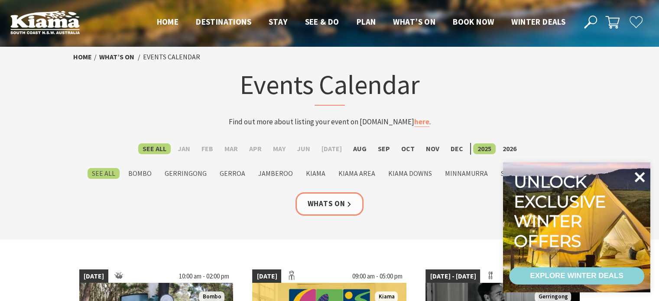
click at [644, 175] on icon at bounding box center [639, 177] width 21 height 21
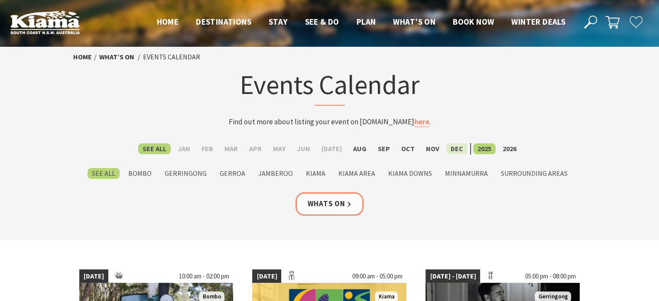
click at [447, 149] on label "Dec" at bounding box center [456, 148] width 21 height 11
click at [0, 0] on input "Dec" at bounding box center [0, 0] width 0 height 0
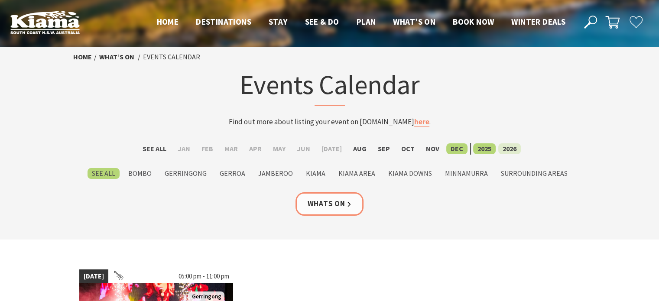
click at [505, 148] on label "2026" at bounding box center [509, 148] width 23 height 11
click at [0, 0] on input "2026" at bounding box center [0, 0] width 0 height 0
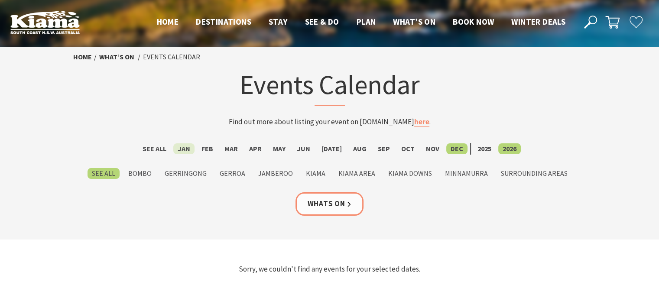
click at [184, 147] on label "Jan" at bounding box center [183, 148] width 21 height 11
click at [0, 0] on input "Jan" at bounding box center [0, 0] width 0 height 0
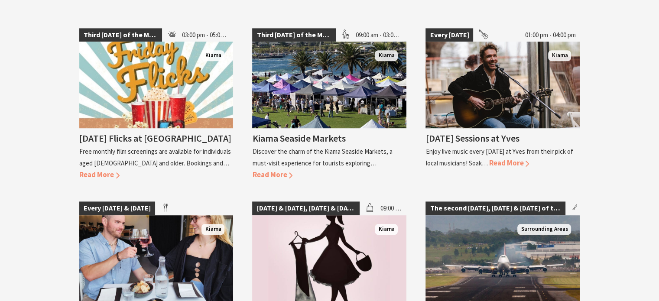
scroll to position [563, 0]
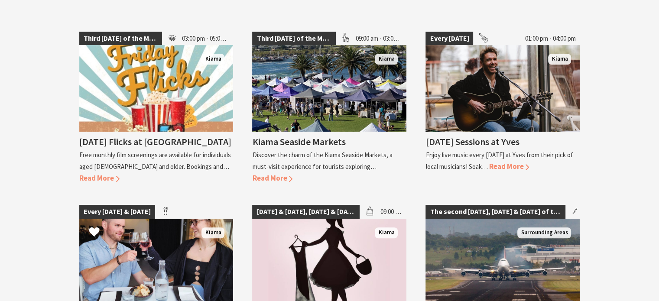
click at [142, 219] on img at bounding box center [156, 262] width 154 height 87
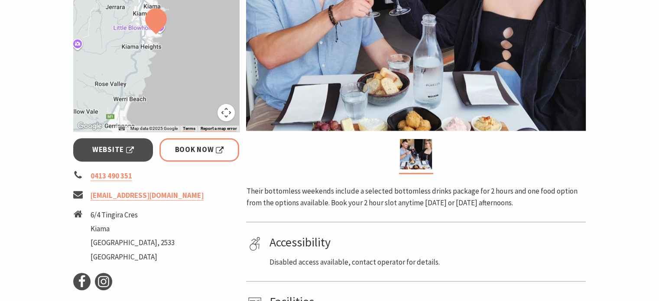
scroll to position [303, 0]
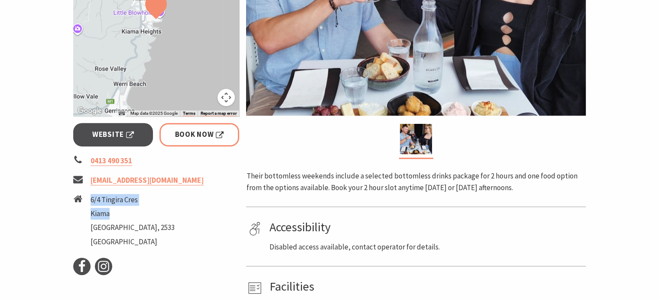
drag, startPoint x: 91, startPoint y: 164, endPoint x: 118, endPoint y: 176, distance: 29.1
click at [118, 194] on ul "6/4 Tingira Cres Kiama New South Wales, 2533 Australia" at bounding box center [133, 222] width 84 height 56
click at [160, 222] on li "New South Wales, 2533" at bounding box center [133, 228] width 84 height 12
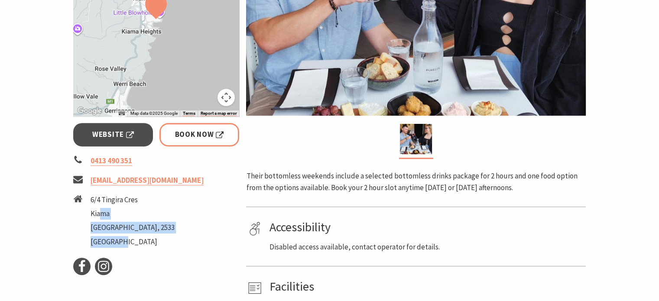
drag, startPoint x: 162, startPoint y: 192, endPoint x: 101, endPoint y: 178, distance: 62.2
click at [101, 194] on li "6/4 Tingira Cres Kiama New South Wales, 2533 Australia" at bounding box center [156, 222] width 166 height 56
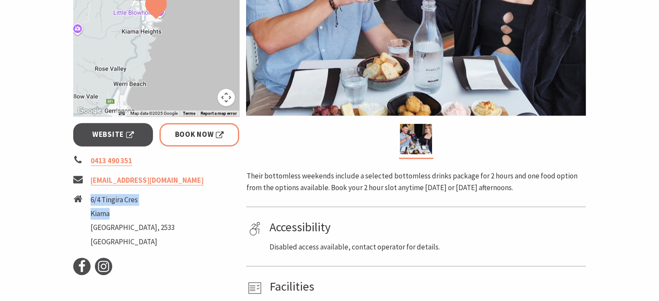
drag, startPoint x: 91, startPoint y: 166, endPoint x: 120, endPoint y: 179, distance: 31.6
click at [120, 194] on ul "6/4 Tingira Cres Kiama New South Wales, 2533 Australia" at bounding box center [133, 222] width 84 height 56
copy ul "6/4 Tingira Cres Kiama"
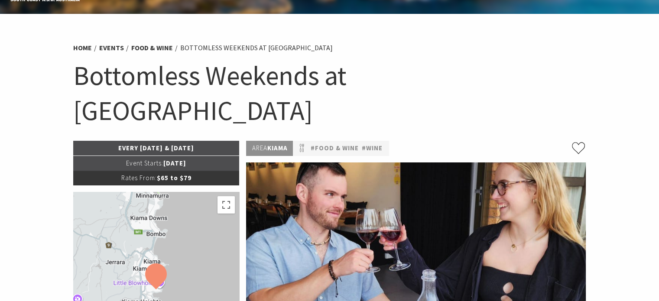
scroll to position [0, 0]
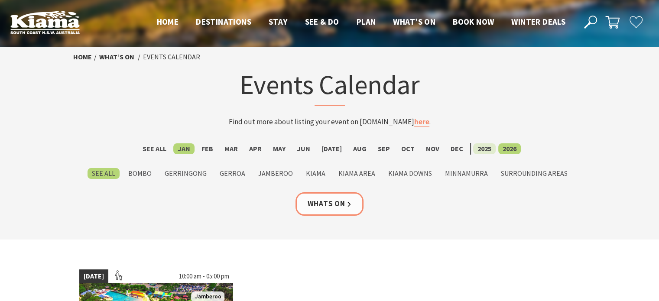
click at [479, 150] on label "2025" at bounding box center [484, 148] width 23 height 11
click at [0, 0] on input "2025" at bounding box center [0, 0] width 0 height 0
click at [450, 150] on label "Dec" at bounding box center [456, 148] width 21 height 11
click at [0, 0] on input "Dec" at bounding box center [0, 0] width 0 height 0
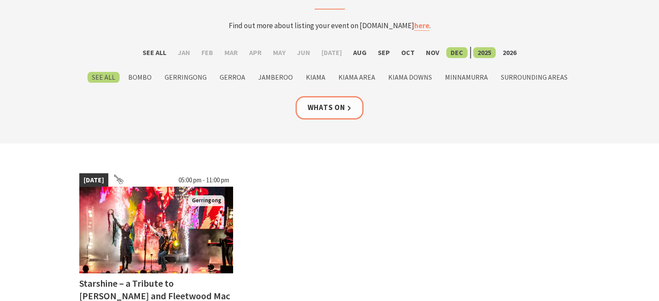
scroll to position [43, 0]
